Goal: Browse casually: Explore the website without a specific task or goal

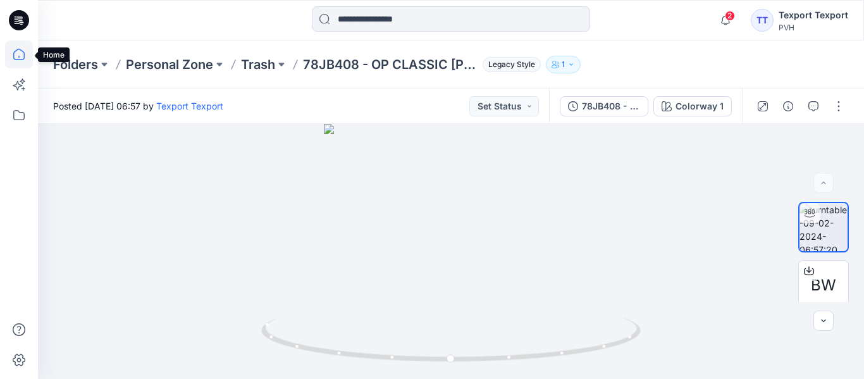
click at [25, 56] on icon at bounding box center [18, 54] width 11 height 11
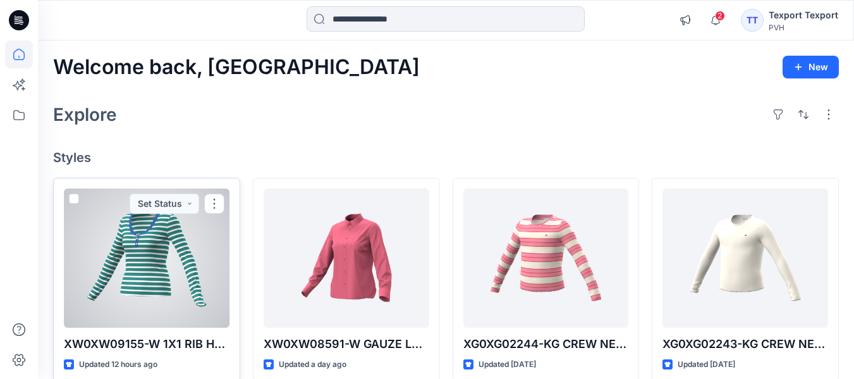
click at [140, 269] on div at bounding box center [147, 257] width 166 height 139
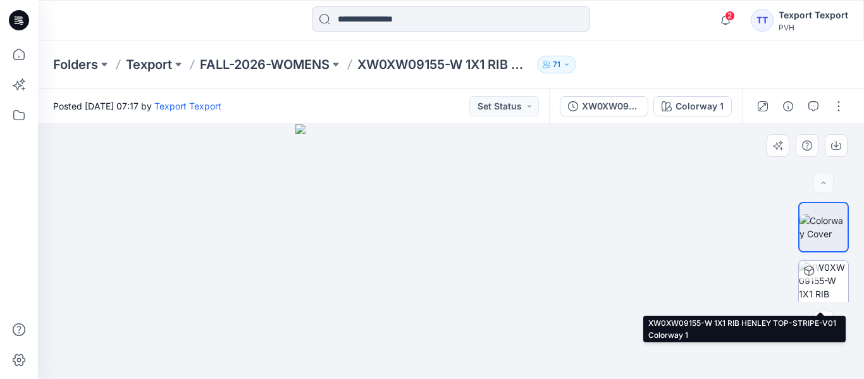
click at [825, 284] on img at bounding box center [823, 285] width 49 height 49
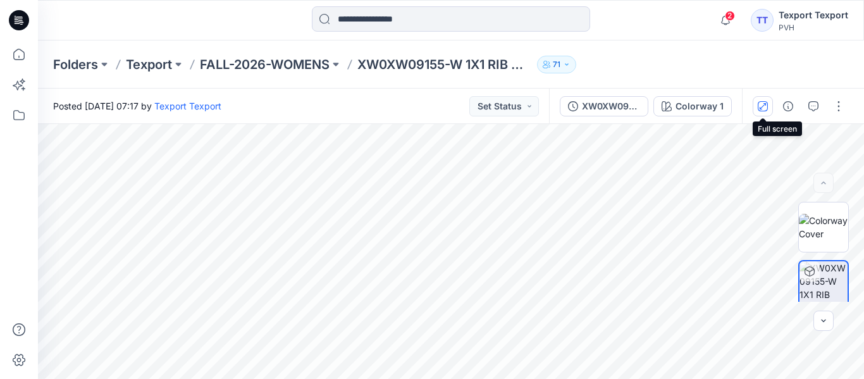
click at [763, 113] on button "button" at bounding box center [762, 106] width 20 height 20
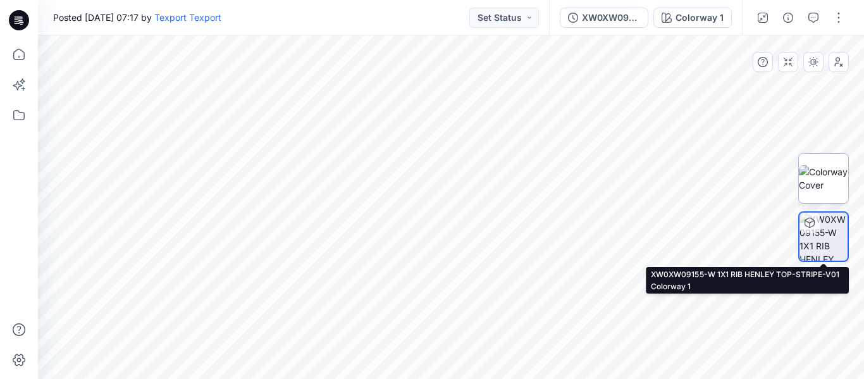
click at [833, 170] on img at bounding box center [823, 178] width 49 height 27
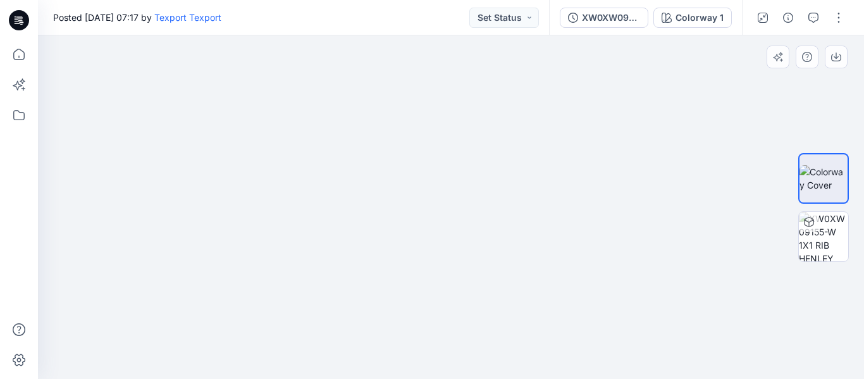
drag, startPoint x: 432, startPoint y: 126, endPoint x: 460, endPoint y: 145, distance: 33.3
click at [460, 145] on img at bounding box center [450, 190] width 545 height 377
drag, startPoint x: 398, startPoint y: 170, endPoint x: 491, endPoint y: 235, distance: 113.1
click at [491, 235] on img at bounding box center [450, 206] width 545 height 343
drag, startPoint x: 428, startPoint y: 259, endPoint x: 582, endPoint y: 257, distance: 154.3
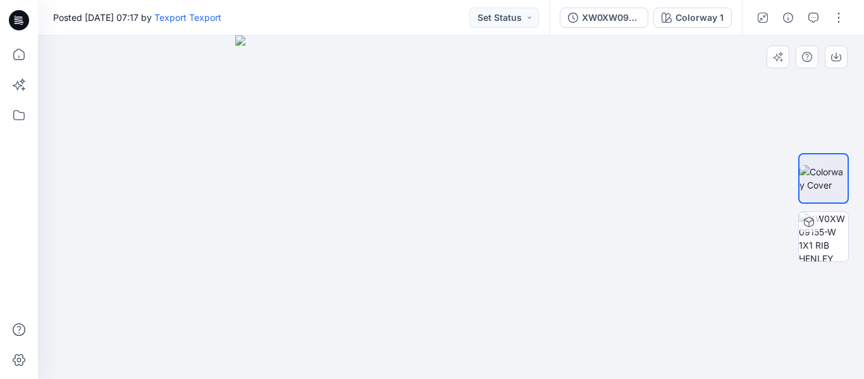
click at [584, 267] on img at bounding box center [451, 206] width 432 height 343
drag, startPoint x: 526, startPoint y: 211, endPoint x: 637, endPoint y: 211, distance: 110.7
click at [637, 211] on img at bounding box center [451, 206] width 432 height 343
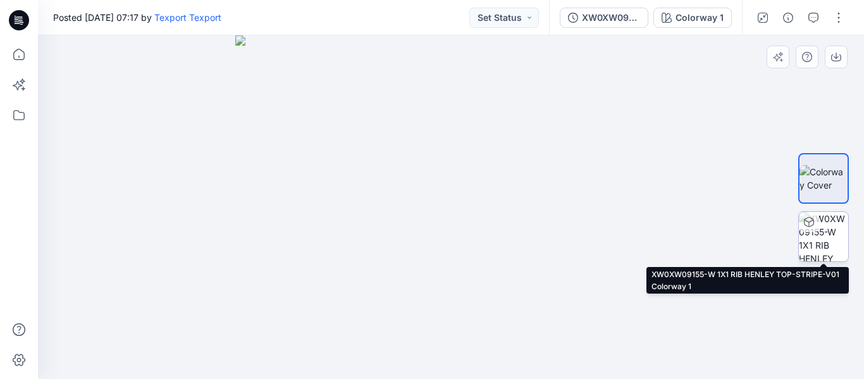
click at [825, 233] on img at bounding box center [823, 236] width 49 height 49
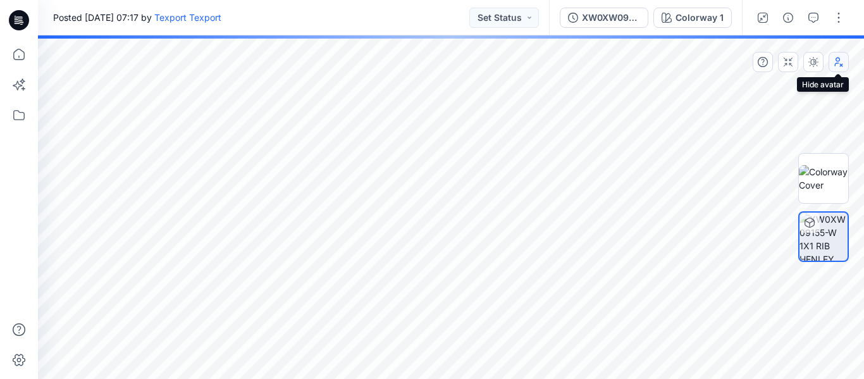
click at [837, 65] on icon "button" at bounding box center [838, 62] width 10 height 10
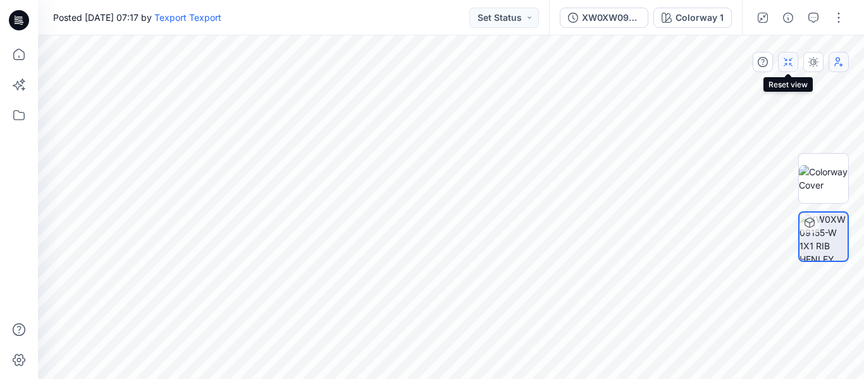
click at [792, 65] on icon "button" at bounding box center [788, 62] width 10 height 10
